Goal: Task Accomplishment & Management: Manage account settings

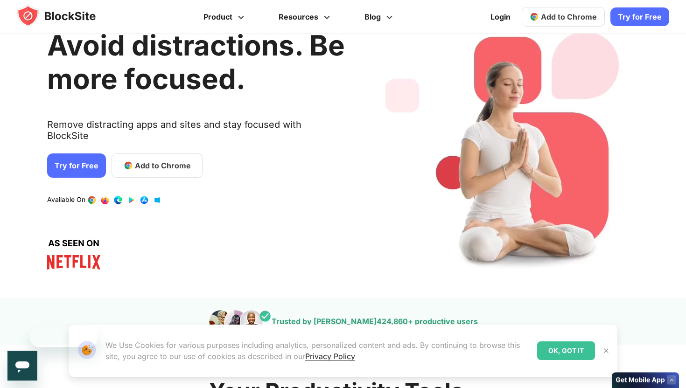
scroll to position [23, 0]
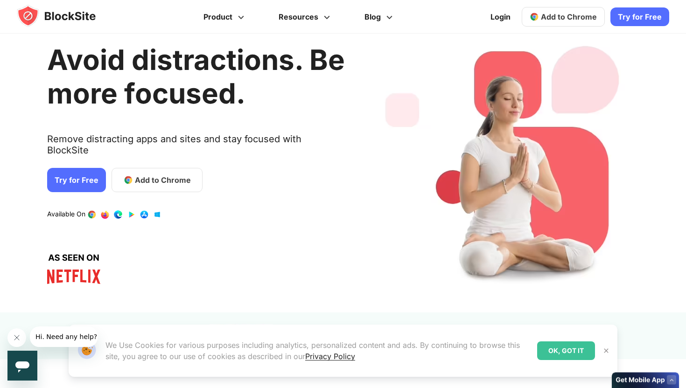
click at [66, 168] on link "Try for Free" at bounding box center [76, 180] width 59 height 24
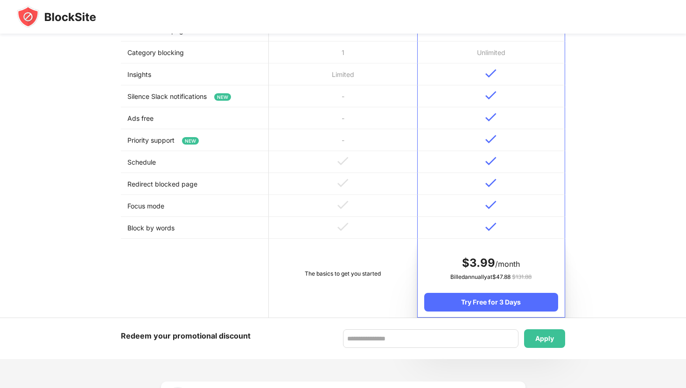
scroll to position [470, 0]
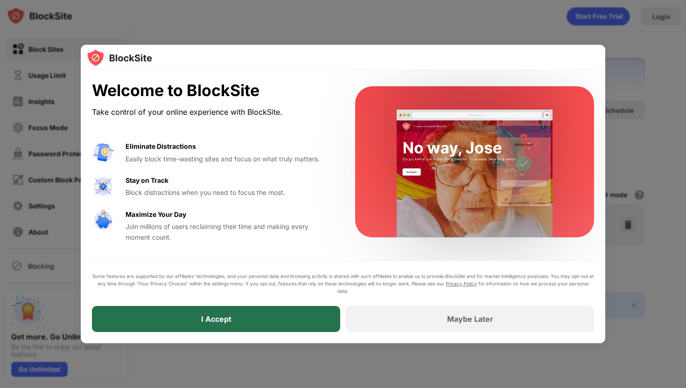
click at [252, 306] on div "I Accept" at bounding box center [216, 319] width 248 height 26
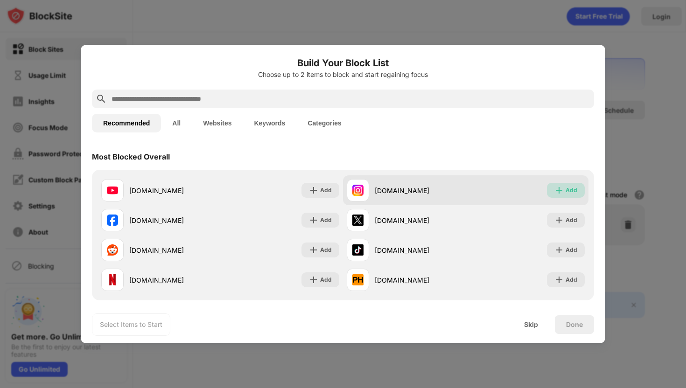
click at [569, 192] on div "Add" at bounding box center [571, 190] width 12 height 9
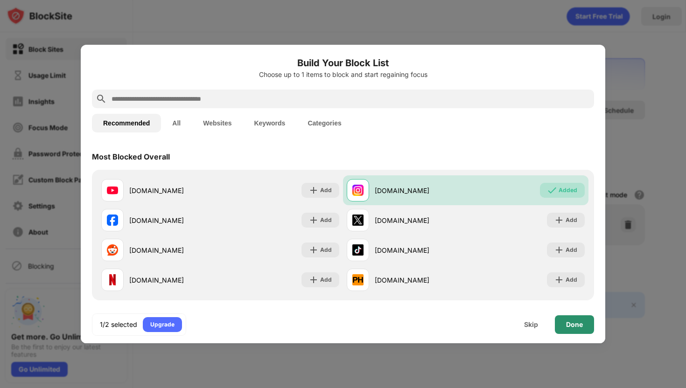
click at [573, 317] on div "Done" at bounding box center [574, 324] width 39 height 19
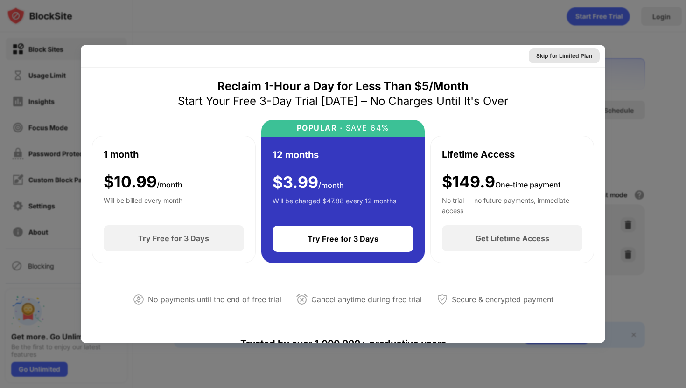
click at [572, 54] on div "Skip for Limited Plan" at bounding box center [564, 55] width 56 height 9
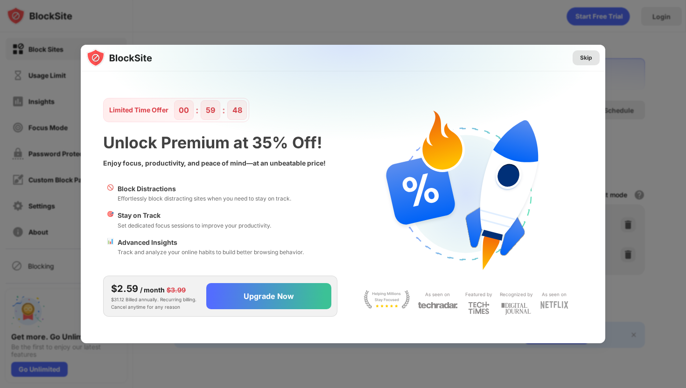
click at [584, 59] on div "Skip" at bounding box center [586, 57] width 12 height 9
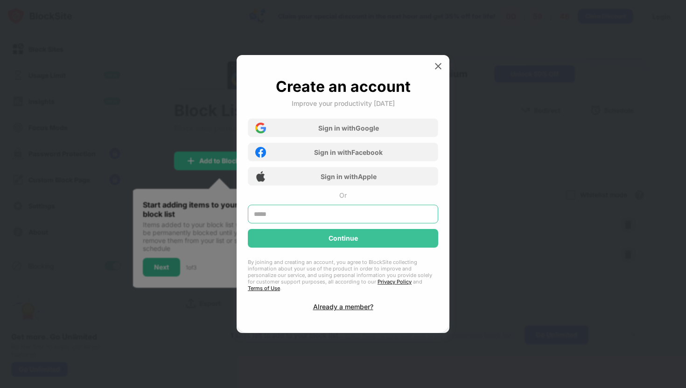
click at [375, 217] on input "text" at bounding box center [343, 214] width 190 height 19
type input "**********"
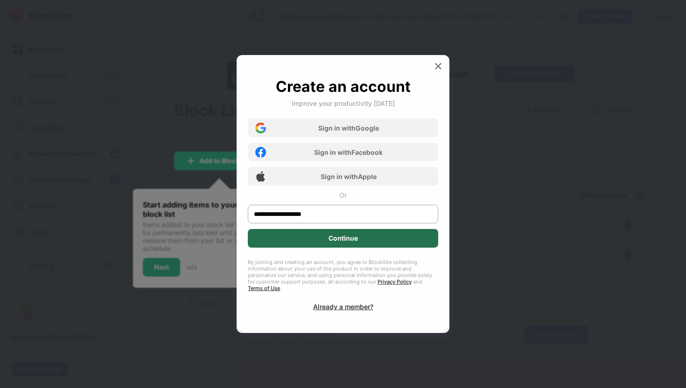
click at [377, 240] on div "Continue" at bounding box center [343, 238] width 190 height 19
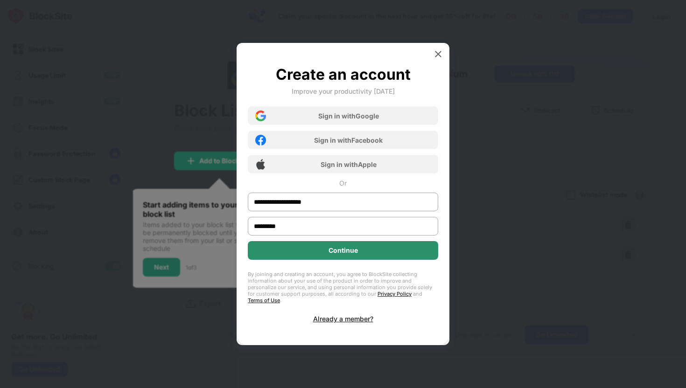
type input "*********"
click at [364, 259] on div "Continue" at bounding box center [343, 250] width 190 height 19
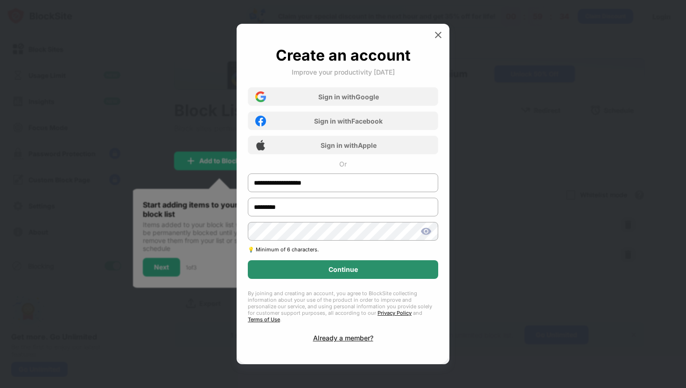
click at [350, 273] on div "Continue" at bounding box center [342, 269] width 29 height 7
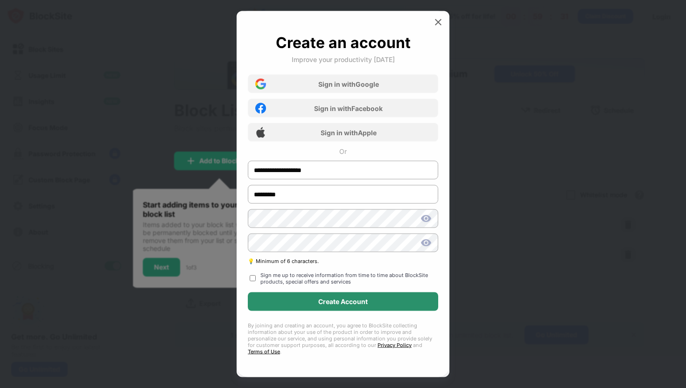
click at [335, 311] on div "Create Account" at bounding box center [343, 302] width 190 height 19
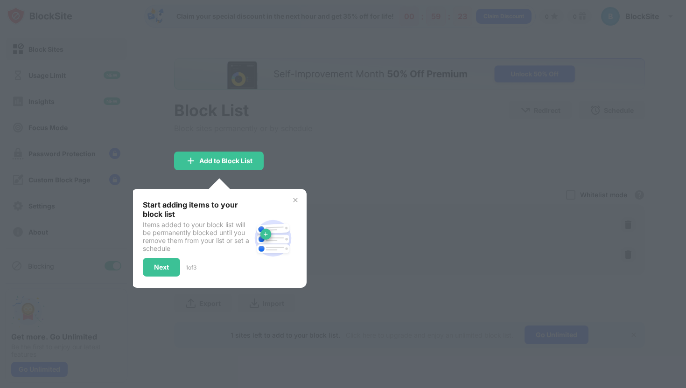
drag, startPoint x: 161, startPoint y: 224, endPoint x: 195, endPoint y: 233, distance: 34.6
click at [195, 233] on div "Items added to your block list will be permanently blocked until you remove the…" at bounding box center [197, 237] width 108 height 32
drag, startPoint x: 186, startPoint y: 230, endPoint x: 201, endPoint y: 245, distance: 21.4
click at [201, 245] on div "Items added to your block list will be permanently blocked until you remove the…" at bounding box center [197, 237] width 108 height 32
click at [170, 270] on div "Next" at bounding box center [161, 267] width 37 height 19
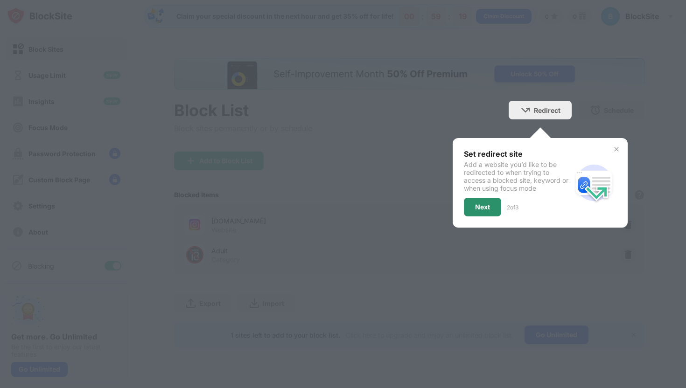
click at [473, 209] on div "Next" at bounding box center [482, 207] width 37 height 19
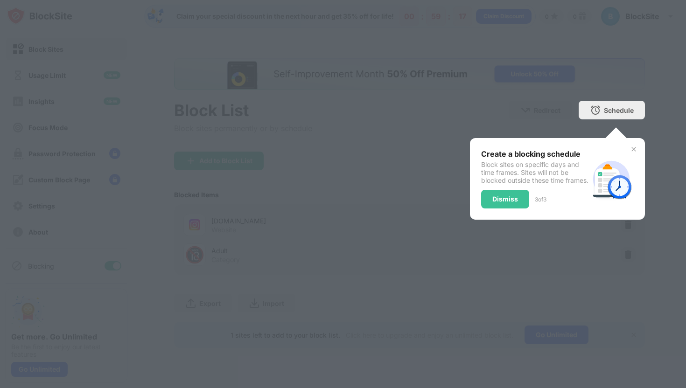
drag, startPoint x: 500, startPoint y: 164, endPoint x: 511, endPoint y: 200, distance: 38.1
click at [511, 200] on div "Create a blocking schedule Block sites on specific days and time frames. Sites …" at bounding box center [535, 178] width 108 height 59
click at [502, 203] on div "Dismiss" at bounding box center [505, 198] width 26 height 7
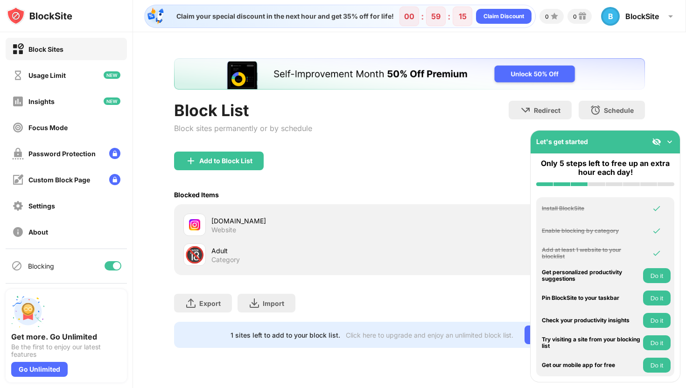
click at [671, 145] on img at bounding box center [669, 141] width 9 height 9
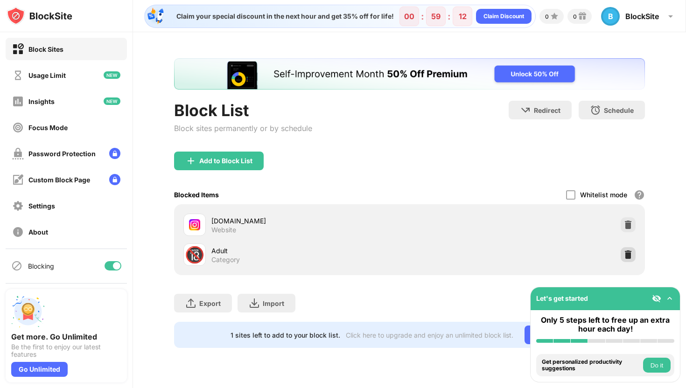
click at [626, 251] on img at bounding box center [627, 254] width 9 height 9
